Goal: Find specific page/section: Find specific page/section

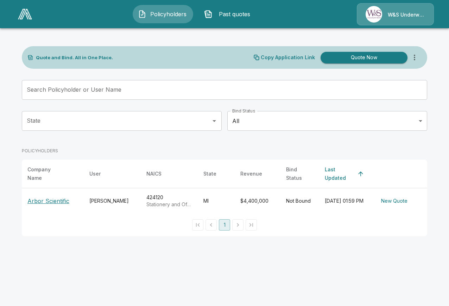
click at [177, 201] on p "Stationery and Office Supplies Merchant Wholesalers" at bounding box center [169, 204] width 46 height 7
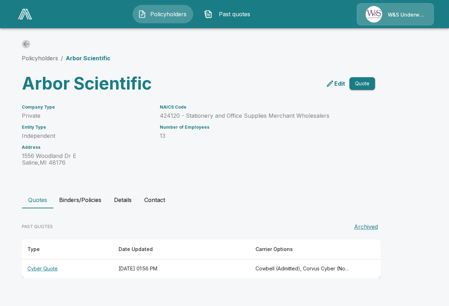
click at [30, 46] on icon "back" at bounding box center [26, 44] width 8 height 8
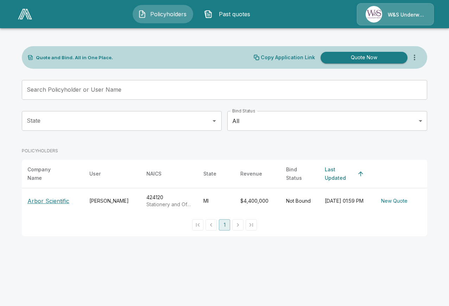
click at [378, 13] on div "W&S Underwriters" at bounding box center [395, 14] width 77 height 22
click at [409, 18] on div "W&S Underwriters" at bounding box center [395, 14] width 77 height 22
click at [408, 13] on div "W&S Underwriters" at bounding box center [395, 14] width 77 height 22
click at [26, 14] on img at bounding box center [25, 14] width 14 height 11
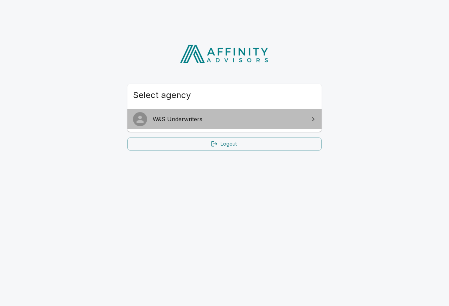
click at [170, 117] on span "W&S Underwriters" at bounding box center [229, 119] width 152 height 8
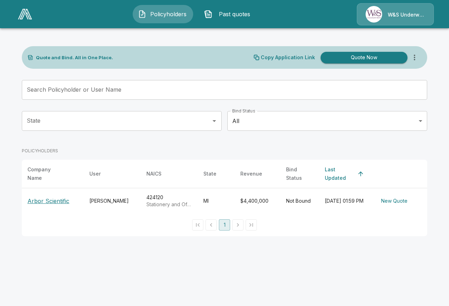
click at [264, 243] on html "Policyholders Past quotes W&S Underwriters Quote and Bind. All in One Place. Co…" at bounding box center [224, 122] width 449 height 244
